Goal: Check status: Check status

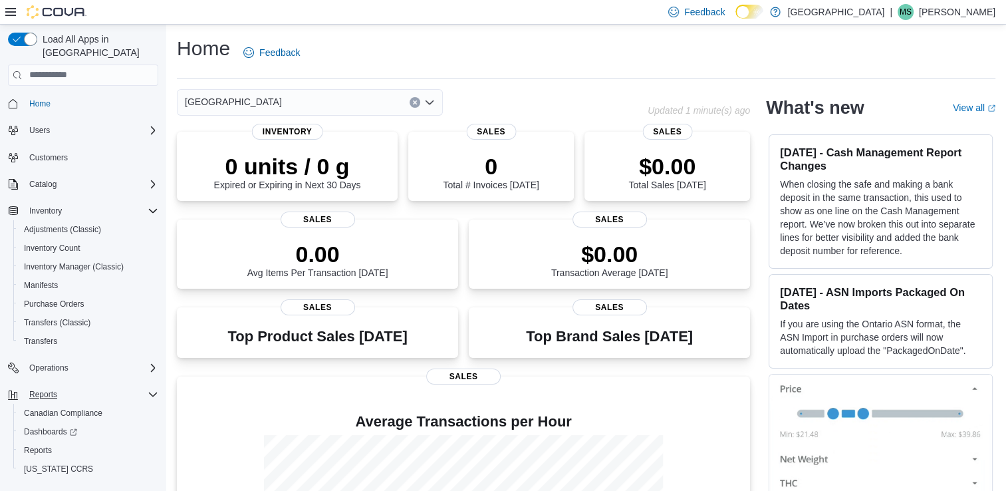
scroll to position [15, 0]
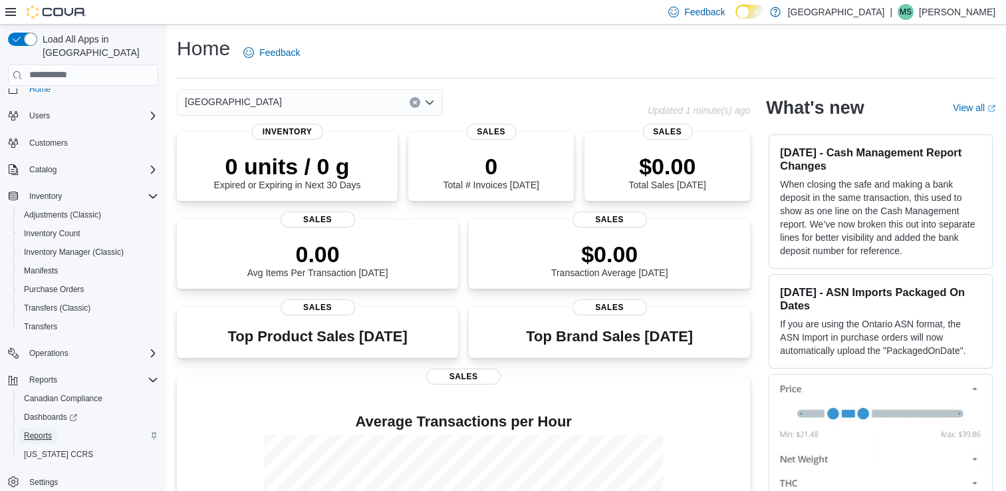
click at [45, 428] on span "Reports" at bounding box center [38, 435] width 28 height 16
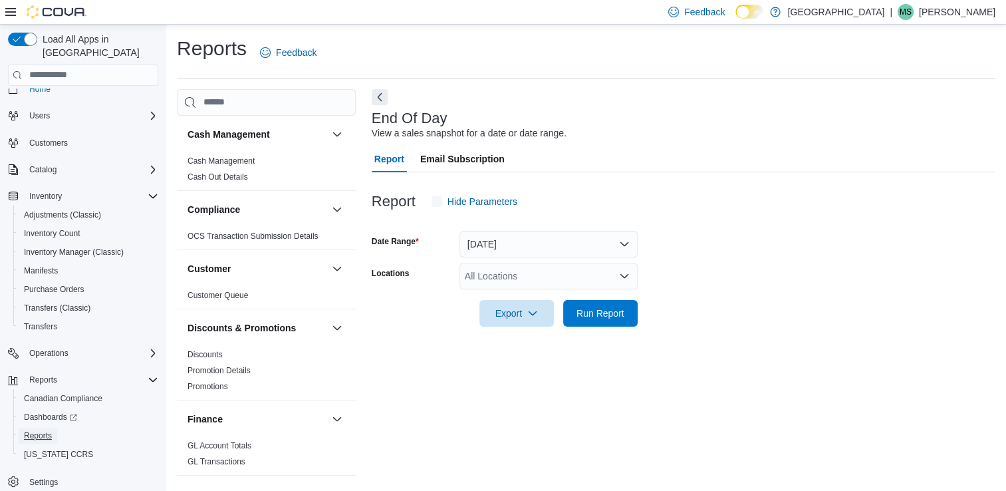
scroll to position [3, 0]
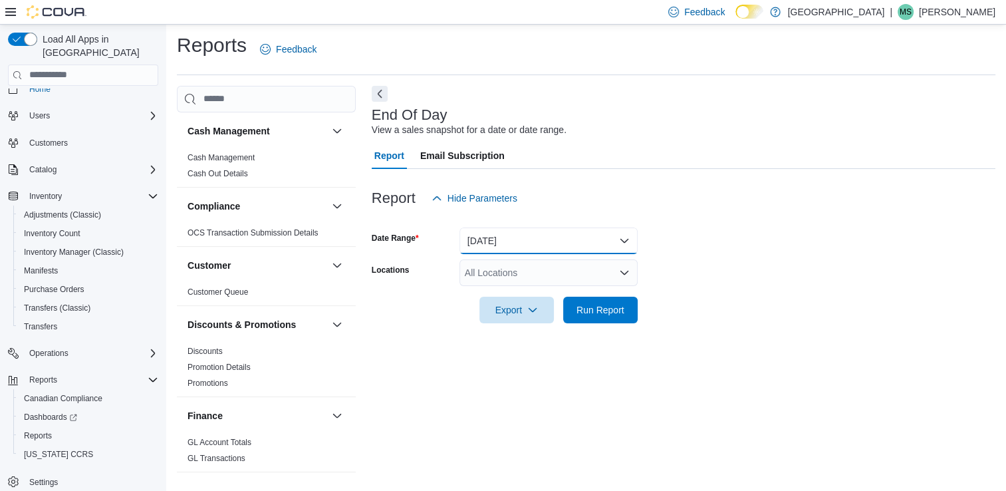
click at [594, 233] on button "Today" at bounding box center [548, 240] width 178 height 27
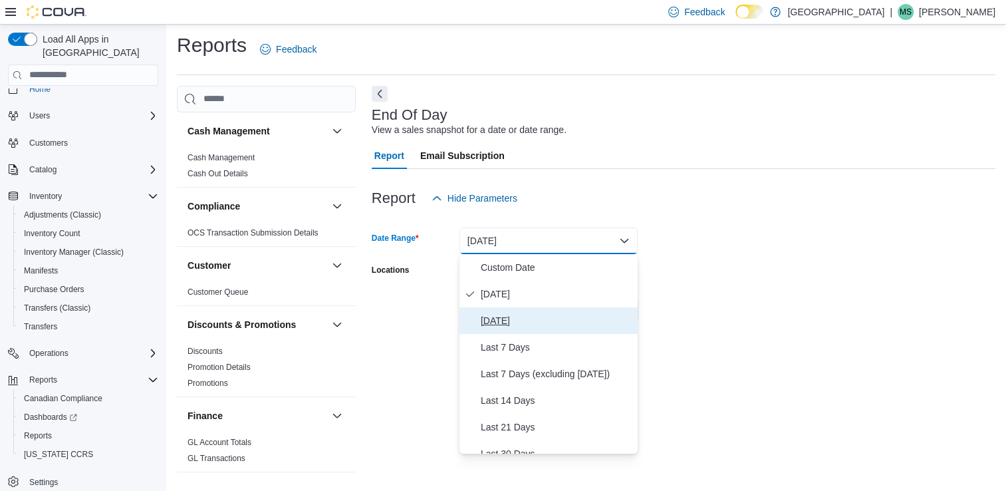
click at [546, 316] on span "Yesterday" at bounding box center [557, 320] width 152 height 16
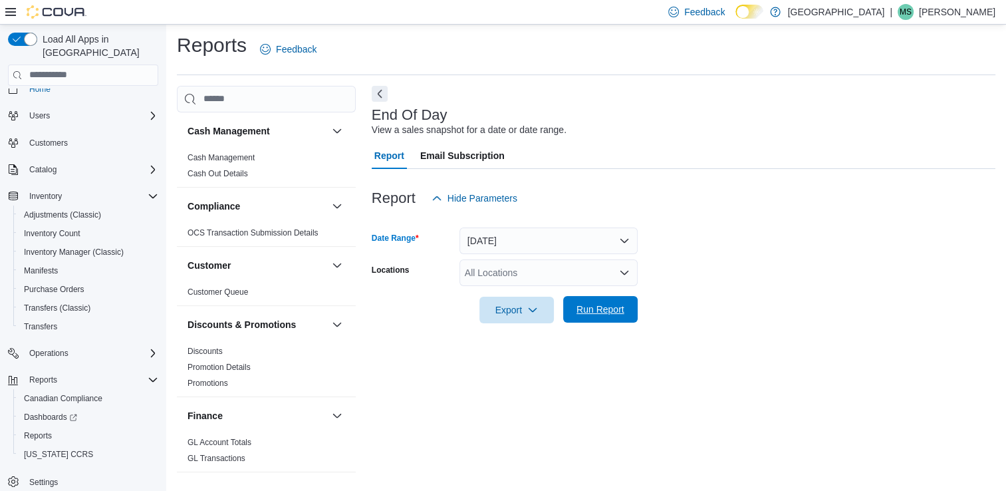
click at [597, 310] on span "Run Report" at bounding box center [600, 308] width 48 height 13
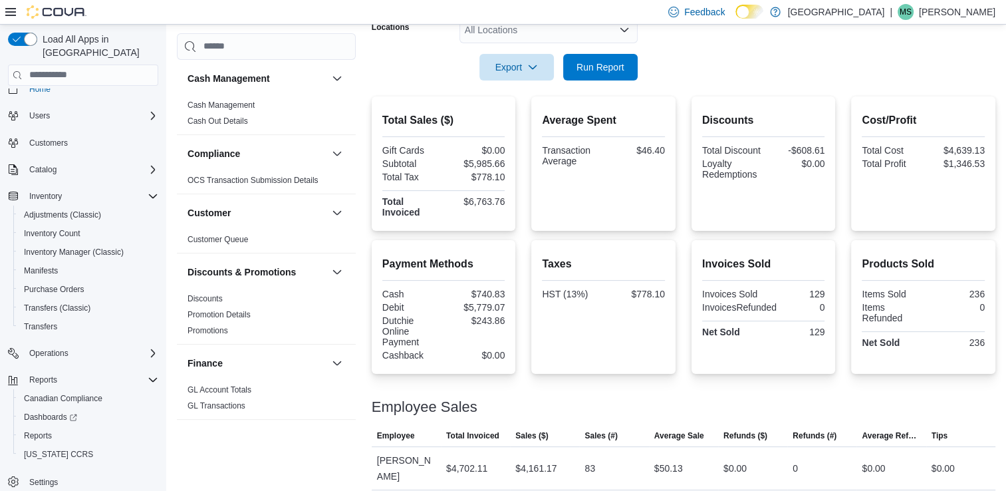
scroll to position [269, 0]
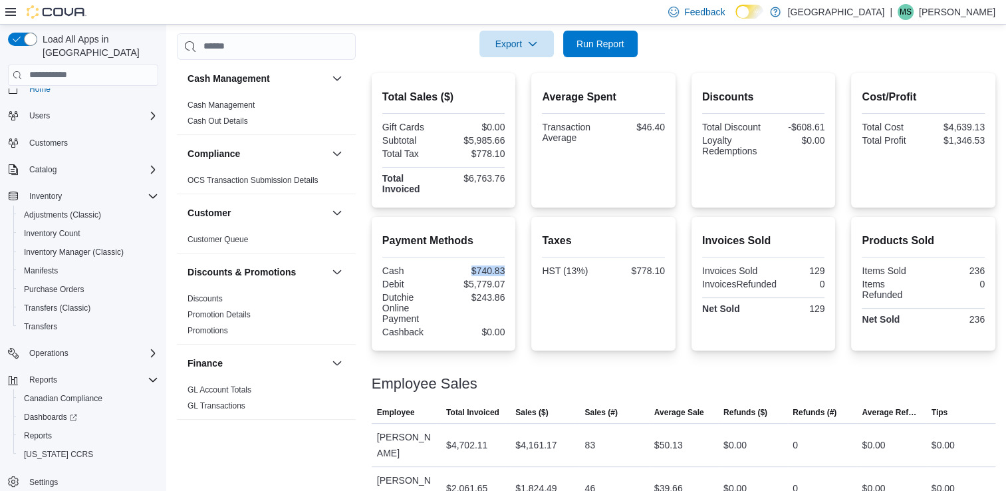
drag, startPoint x: 468, startPoint y: 268, endPoint x: 523, endPoint y: 267, distance: 55.2
click at [523, 267] on div "Payment Methods Cash $740.83 Debit $5,779.07 Dutchie Online Payment $243.86 Cas…" at bounding box center [684, 284] width 624 height 134
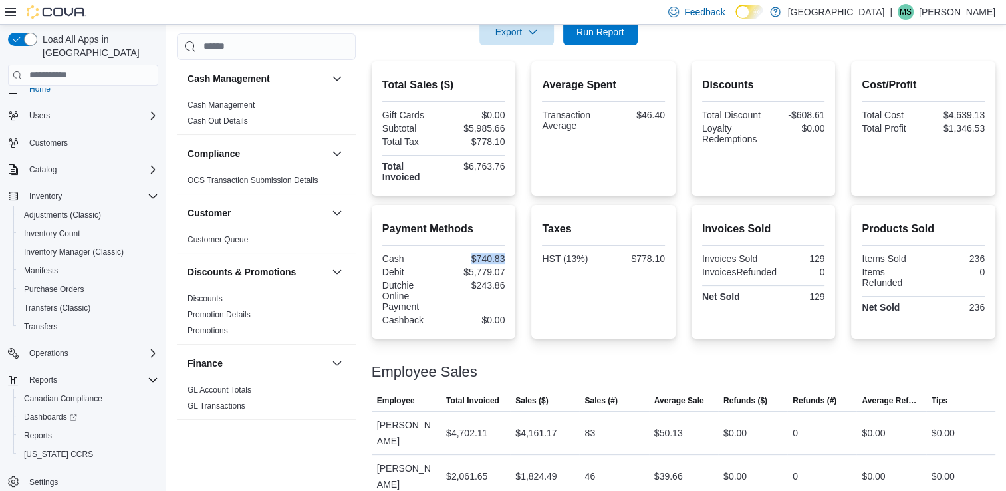
scroll to position [282, 0]
